Goal: Task Accomplishment & Management: Manage account settings

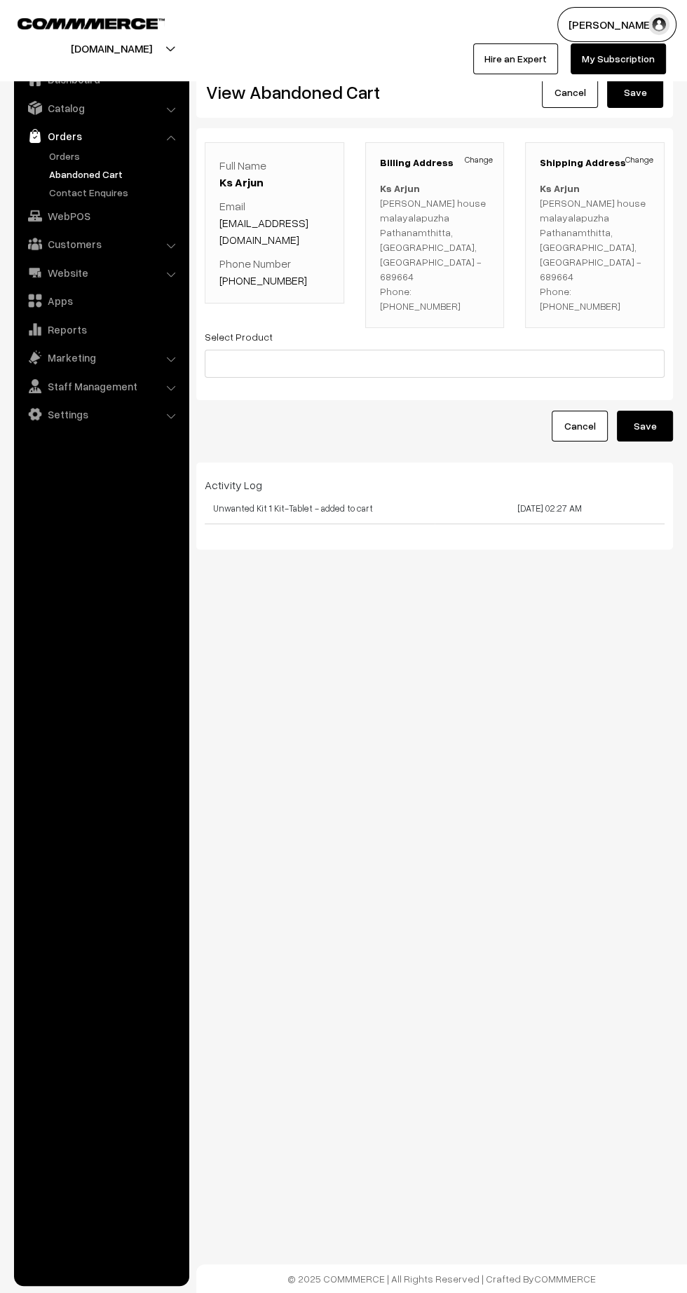
click at [264, 493] on td "Unwanted Kit 1 Kit-Tablet - added to cart" at bounding box center [320, 508] width 230 height 31
click at [293, 493] on td "Unwanted Kit 1 Kit-Tablet - added to cart" at bounding box center [320, 508] width 230 height 31
click at [84, 110] on link "Catalog" at bounding box center [101, 107] width 167 height 25
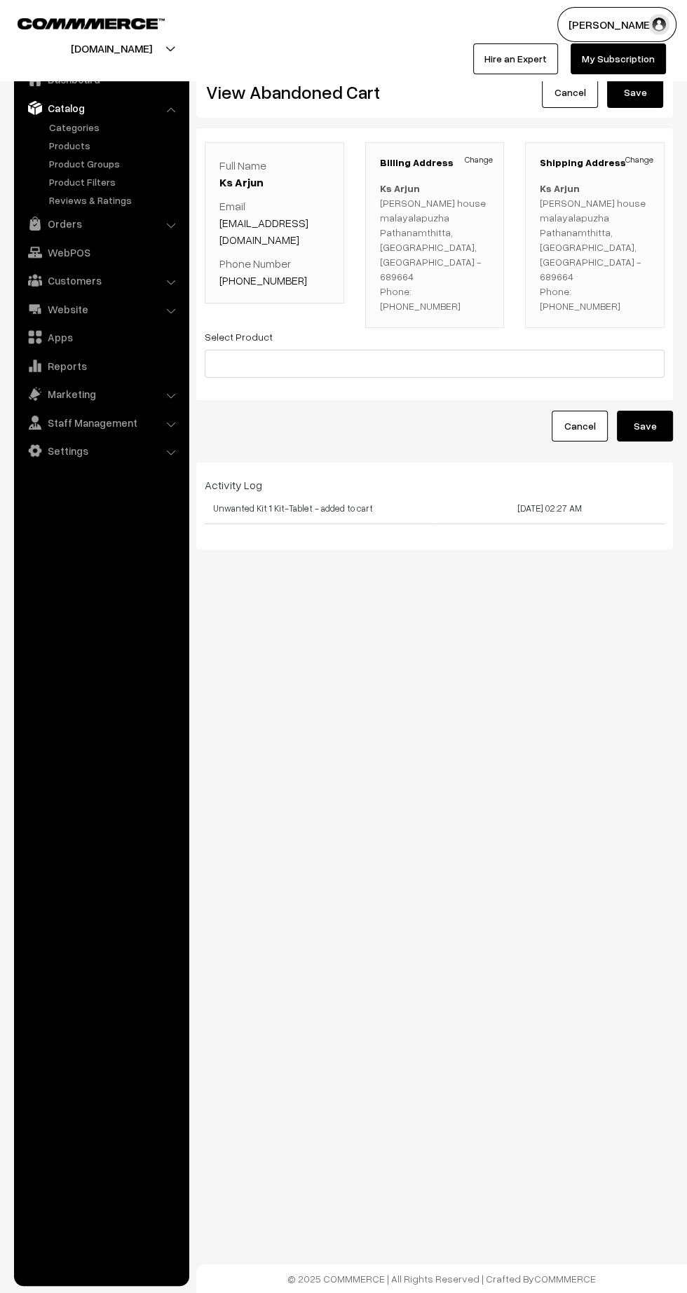
click at [74, 145] on link "Products" at bounding box center [115, 145] width 139 height 15
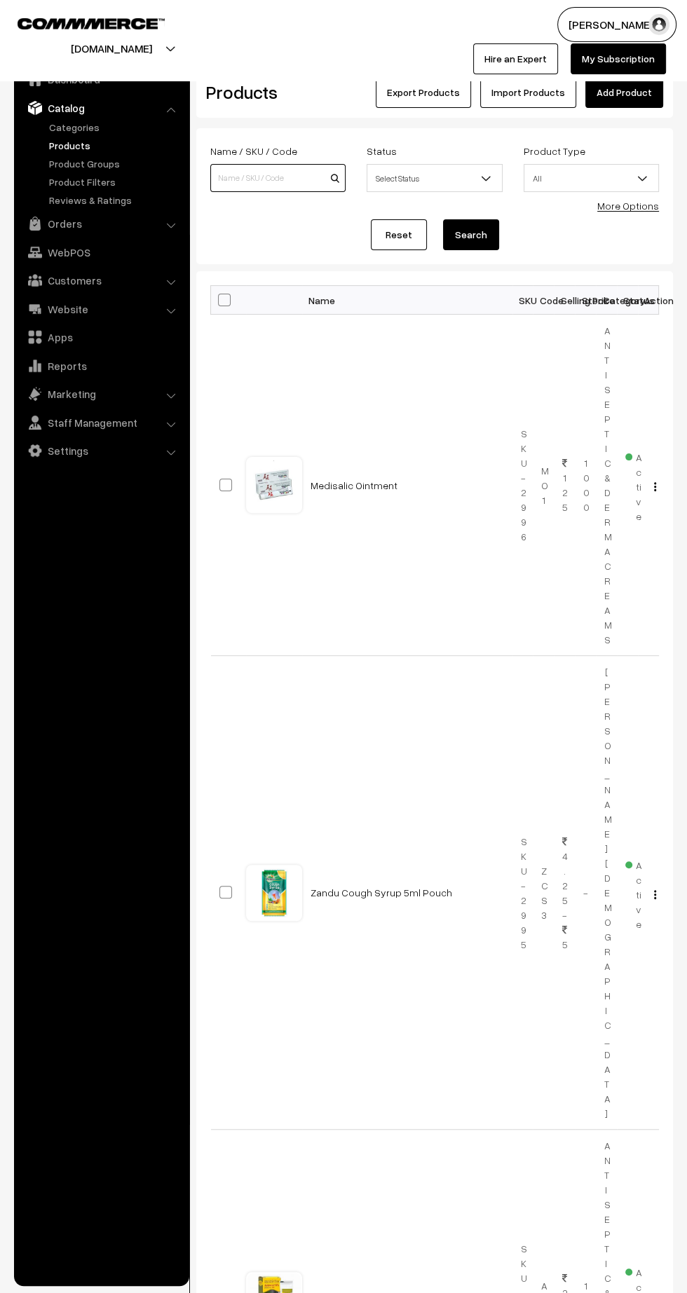
click at [263, 177] on input at bounding box center [277, 178] width 135 height 28
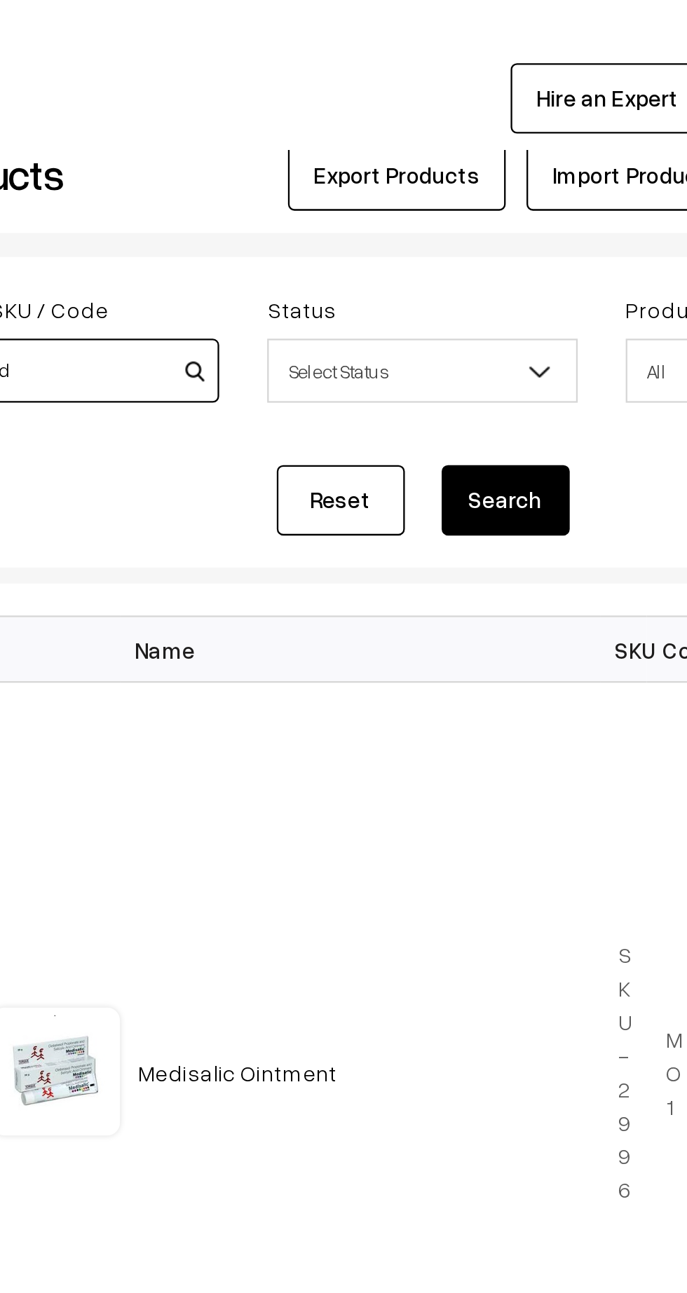
type input "Unwanted"
click at [474, 237] on button "Search" at bounding box center [471, 234] width 56 height 31
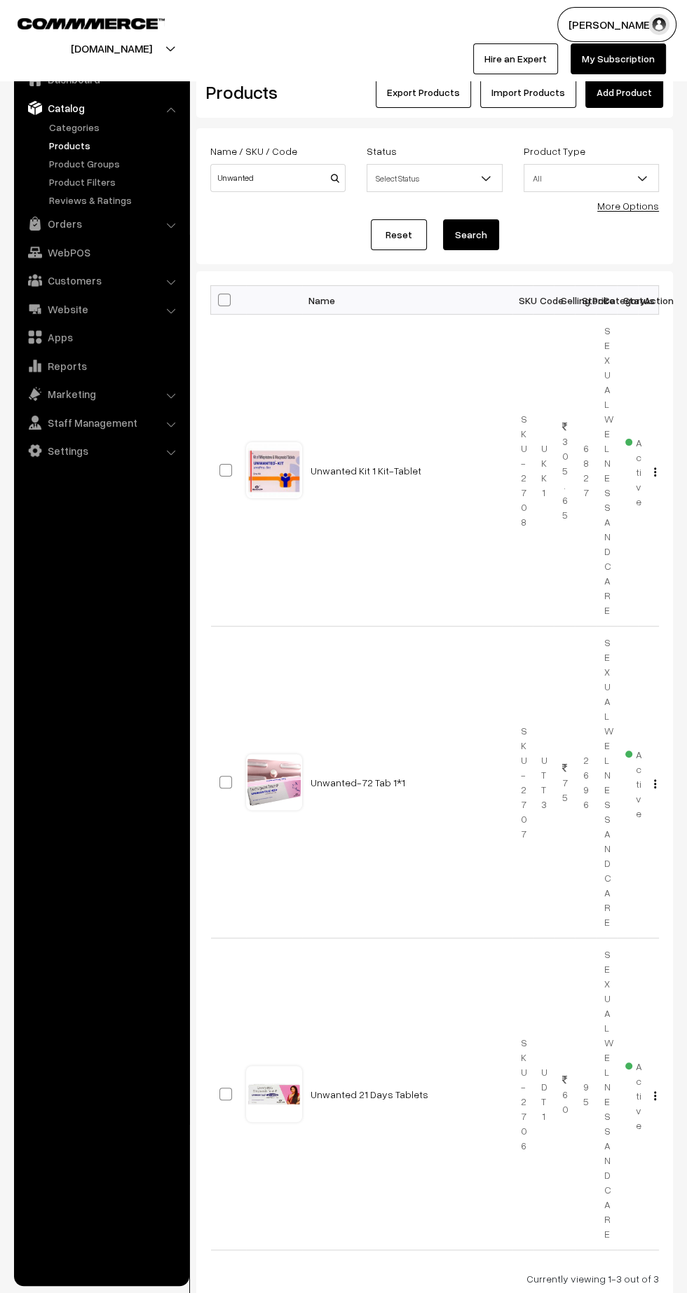
click at [355, 466] on link "Unwanted Kit 1 Kit-Tablet" at bounding box center [365, 470] width 111 height 12
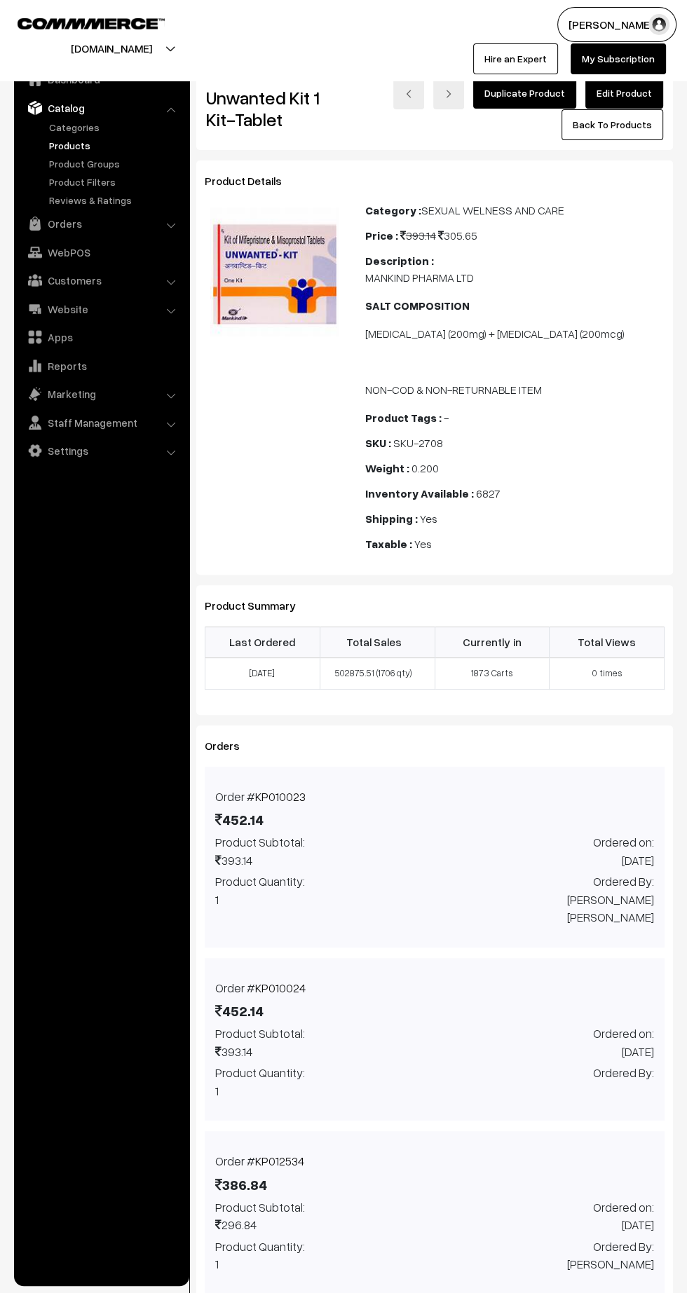
click at [652, 88] on link "Edit Product" at bounding box center [624, 93] width 78 height 31
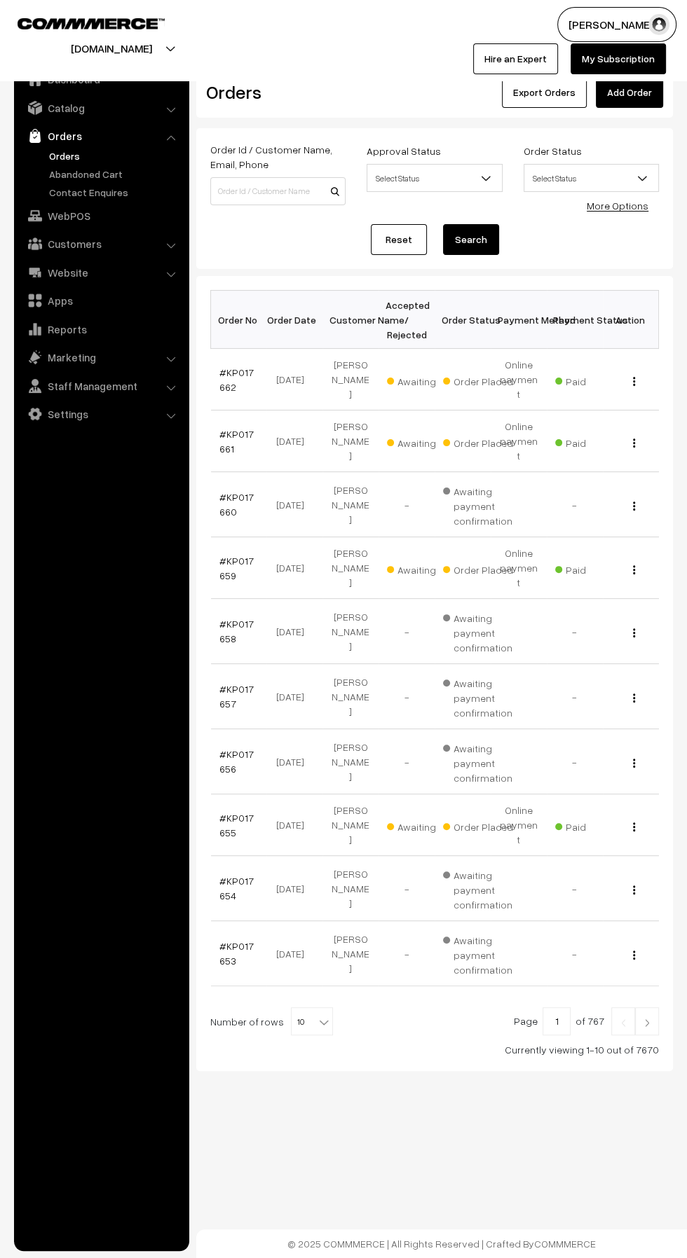
click at [221, 555] on link "#KP017659" at bounding box center [236, 568] width 34 height 27
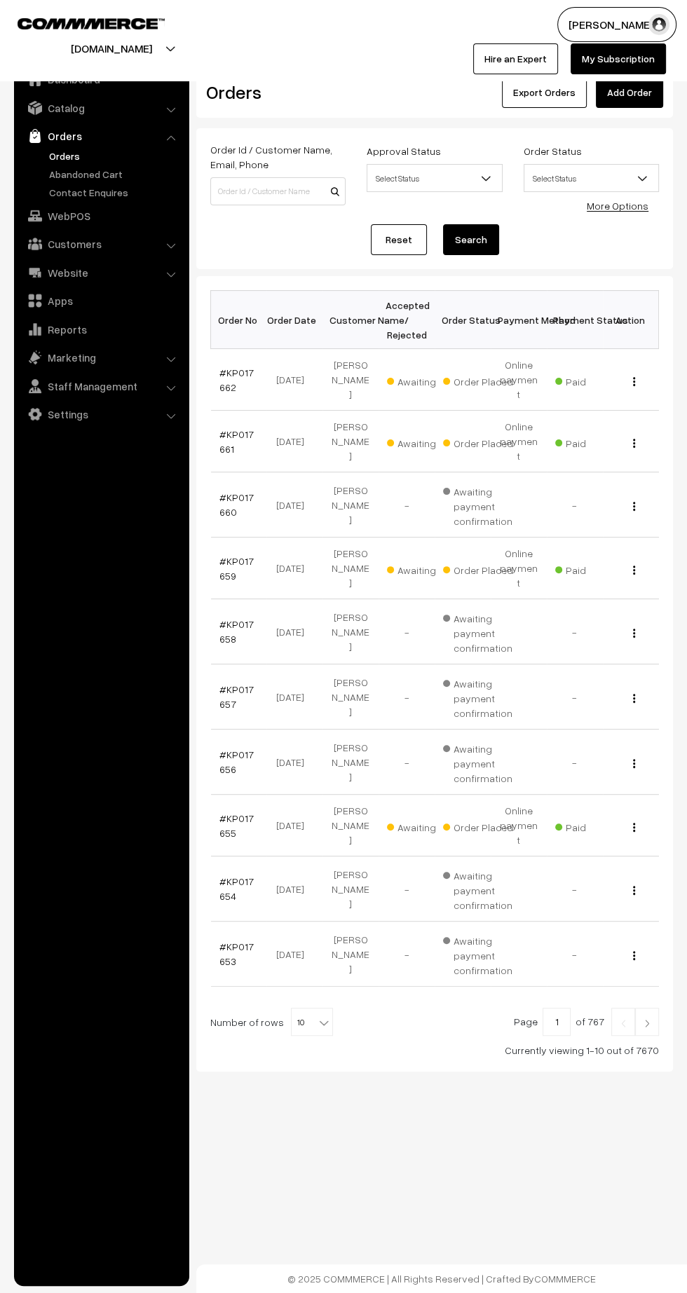
click at [647, 1019] on img at bounding box center [646, 1023] width 13 height 8
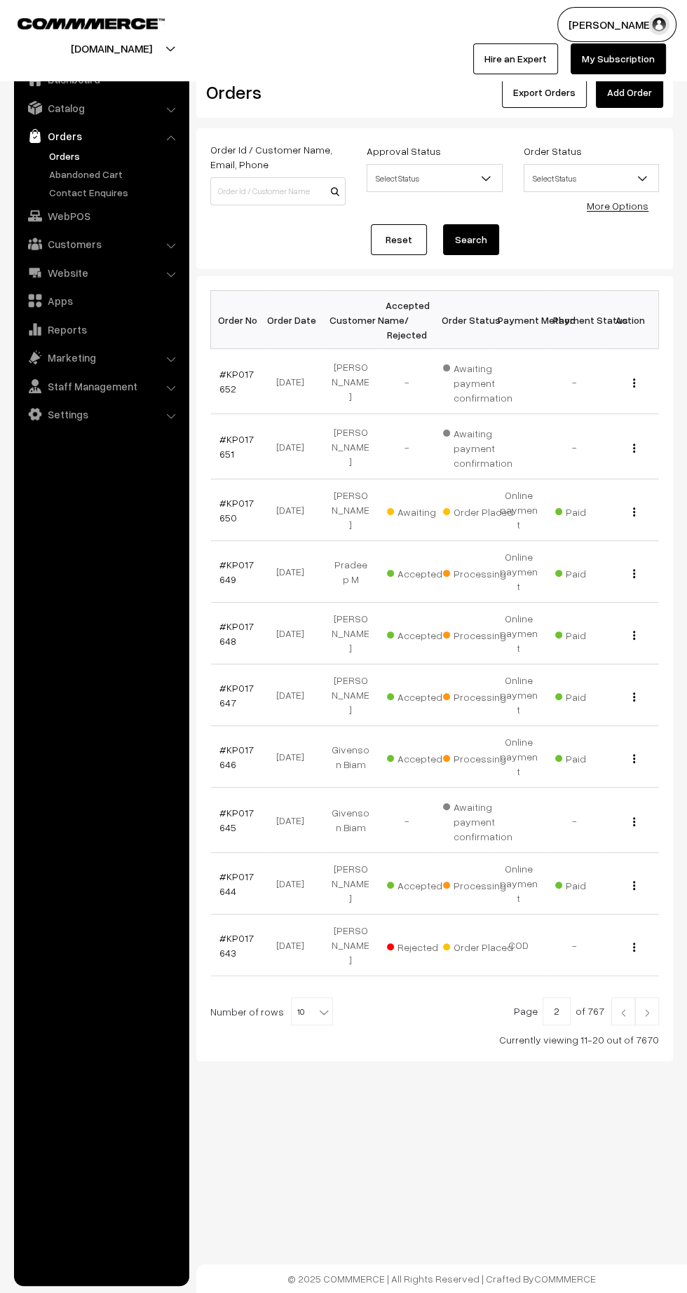
click at [225, 511] on link "#KP017650" at bounding box center [236, 510] width 34 height 27
